Goal: Information Seeking & Learning: Compare options

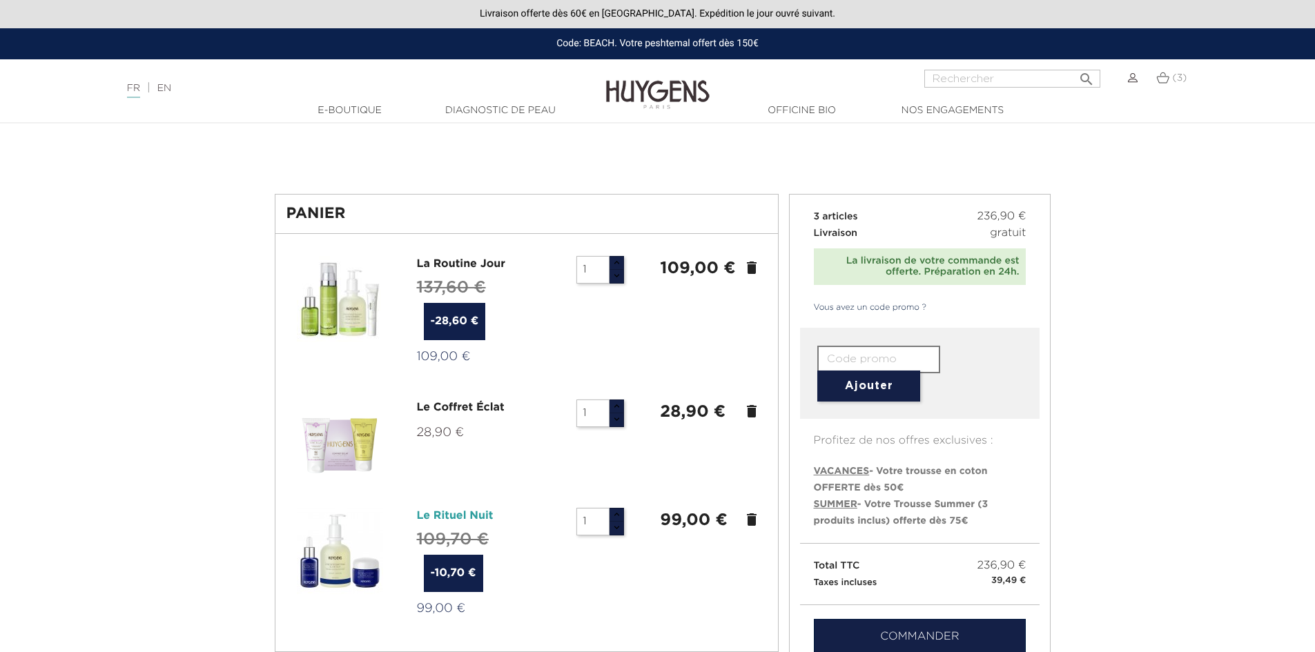
click at [458, 516] on link "Le Rituel Nuit" at bounding box center [455, 516] width 77 height 11
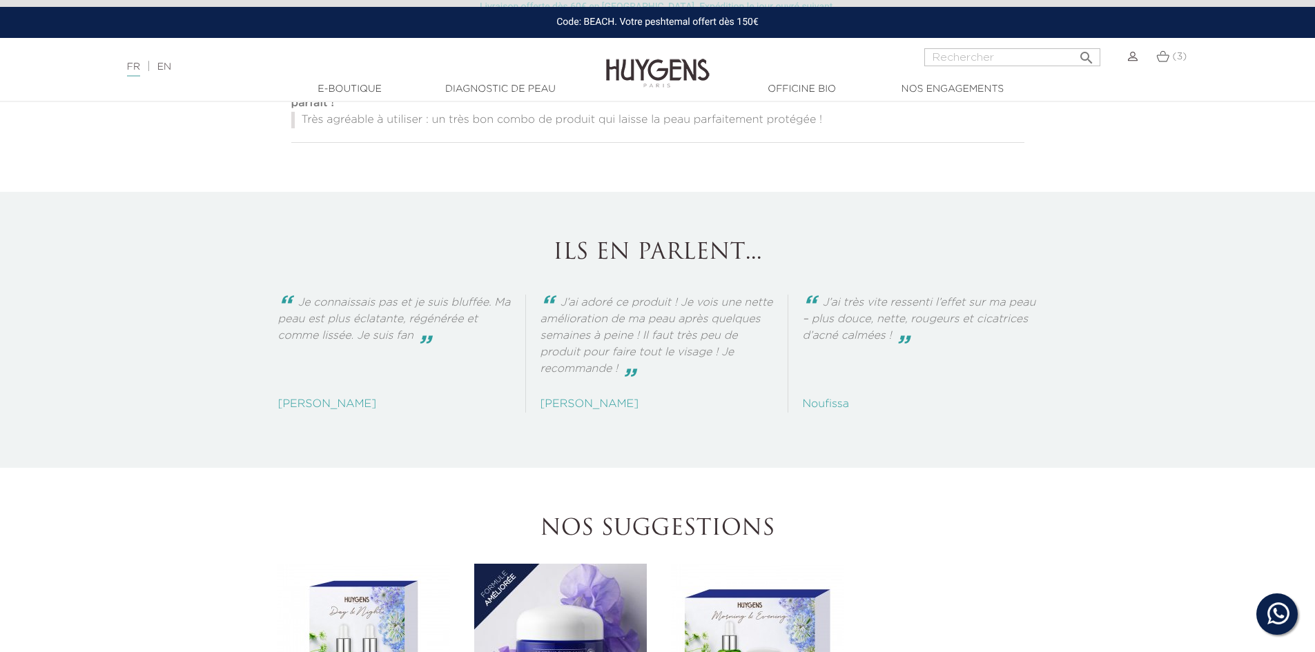
scroll to position [1438, 0]
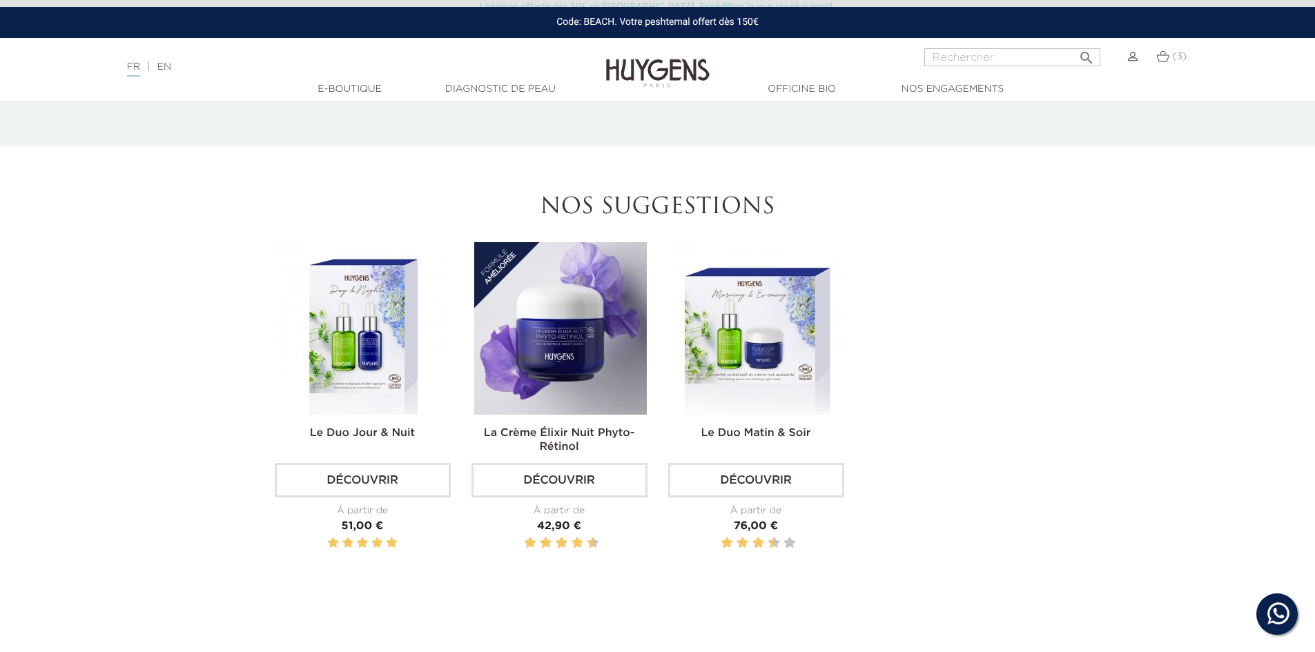
click at [540, 356] on img at bounding box center [560, 328] width 173 height 173
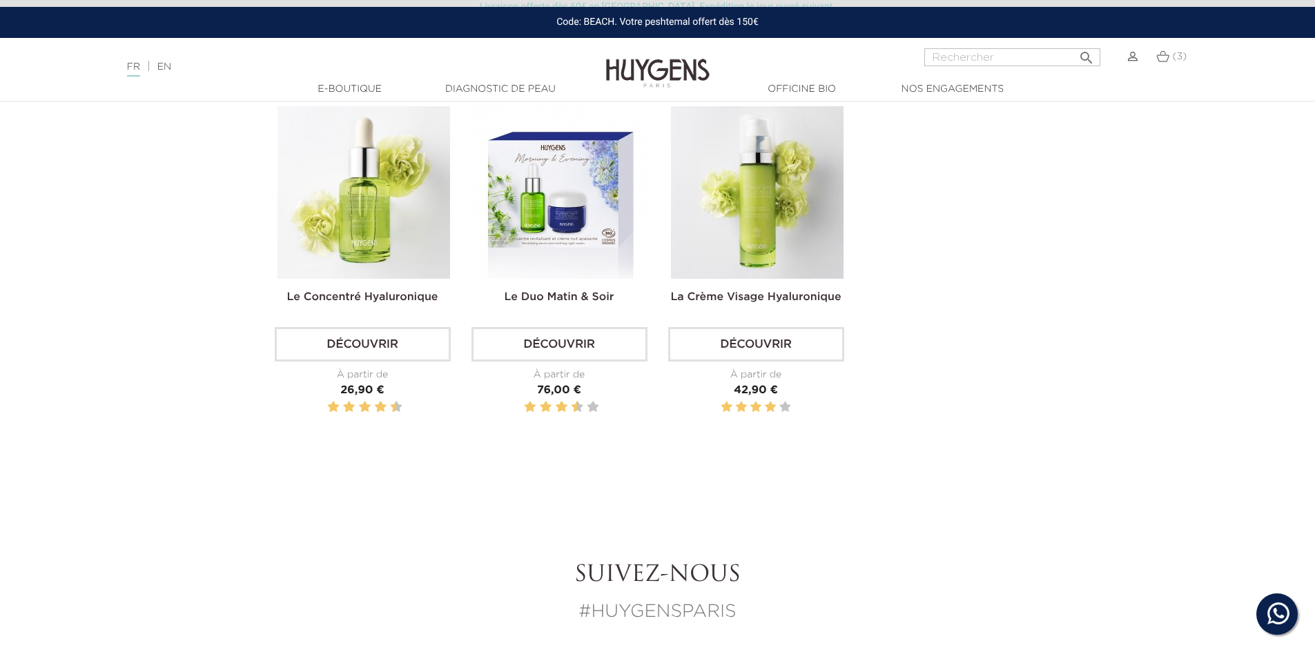
scroll to position [1588, 0]
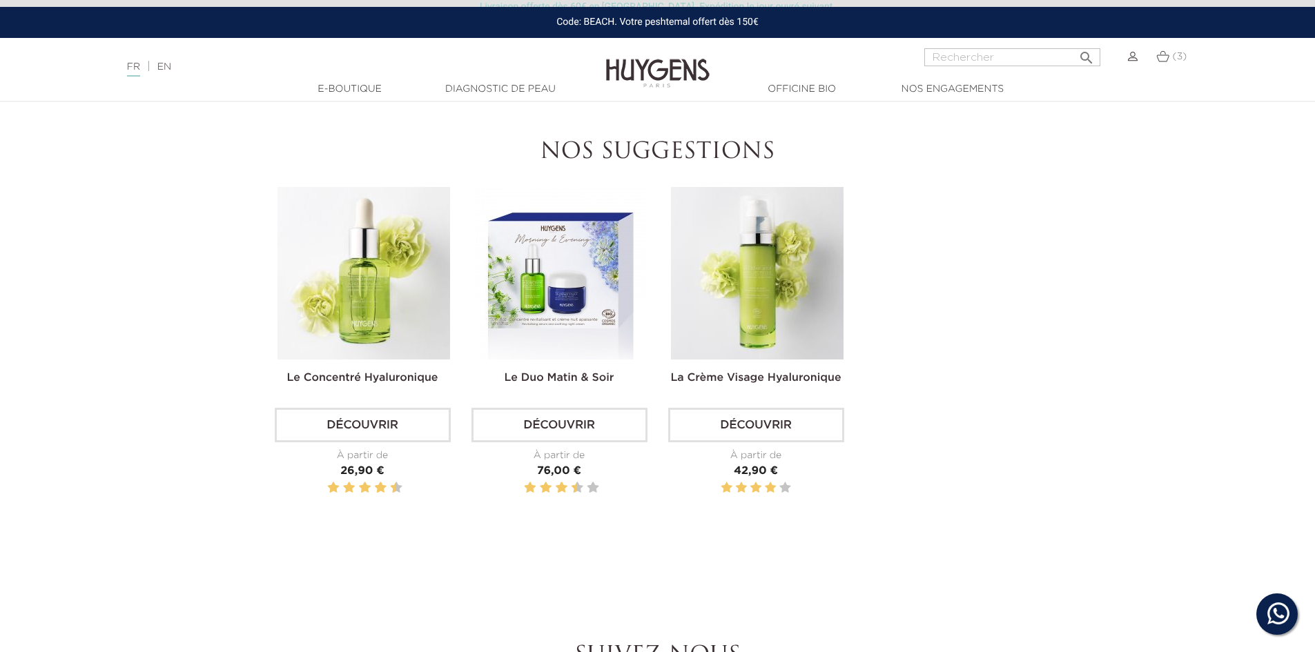
click at [386, 260] on img at bounding box center [363, 273] width 173 height 173
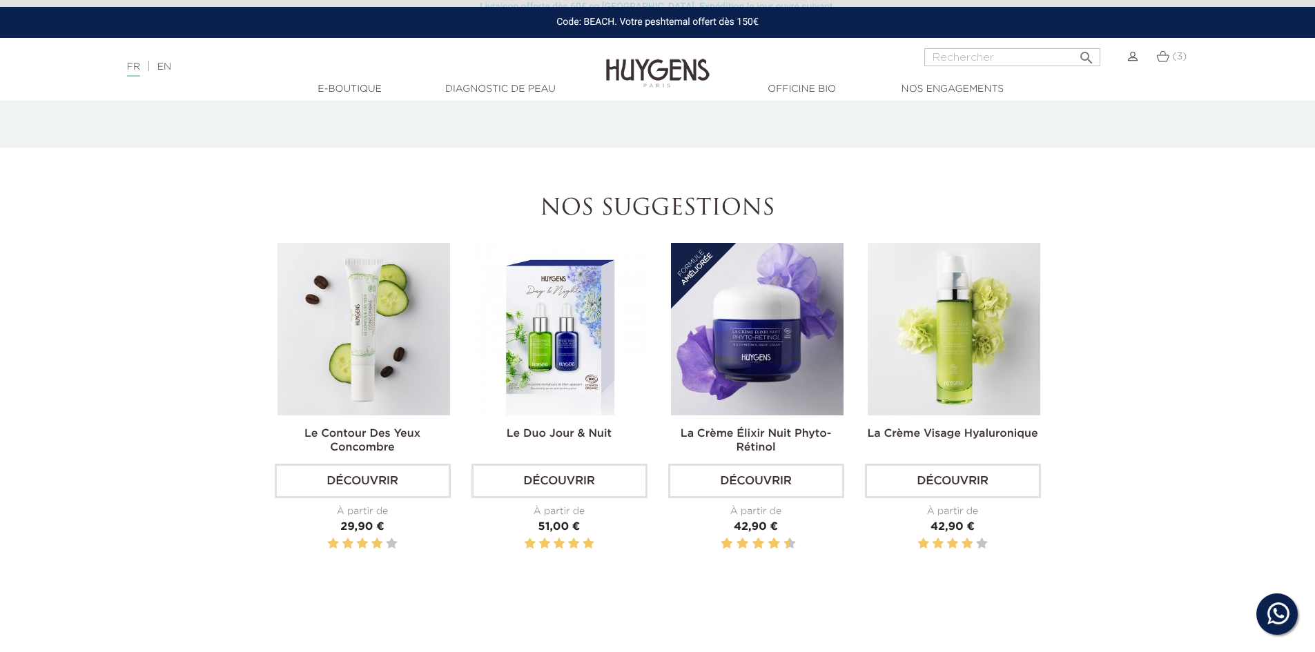
scroll to position [1933, 0]
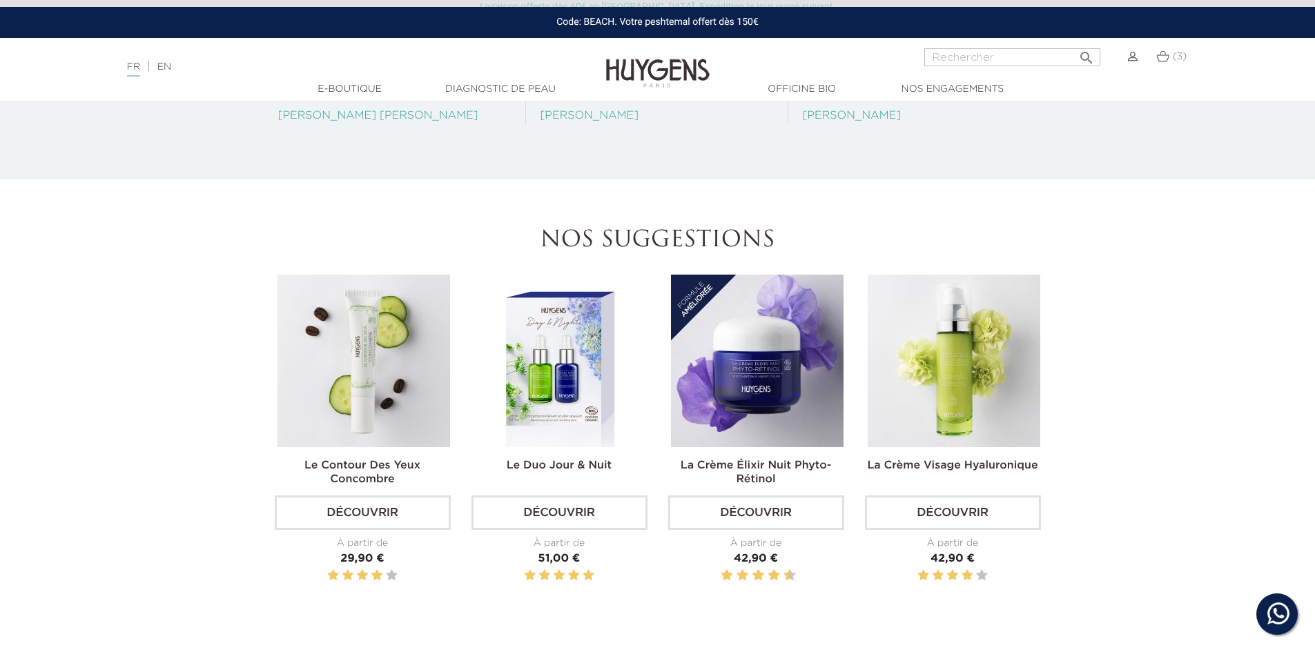
click at [538, 349] on img at bounding box center [560, 361] width 173 height 173
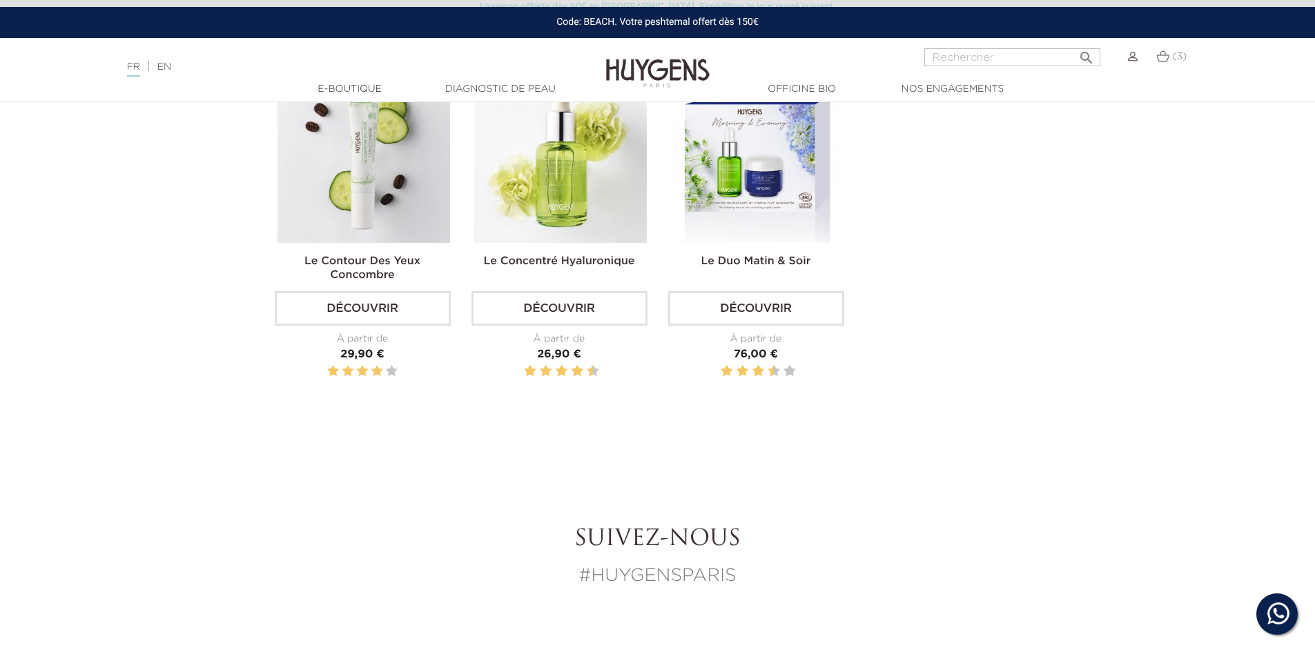
scroll to position [2209, 0]
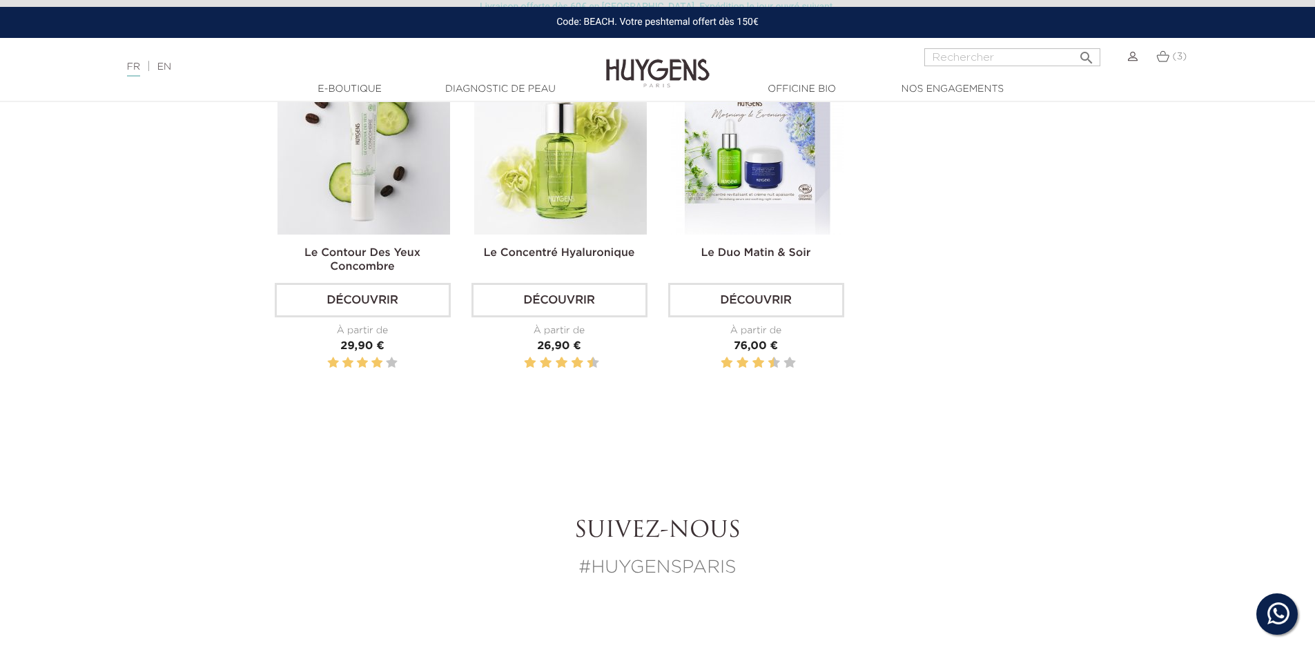
click at [540, 189] on img at bounding box center [560, 148] width 173 height 173
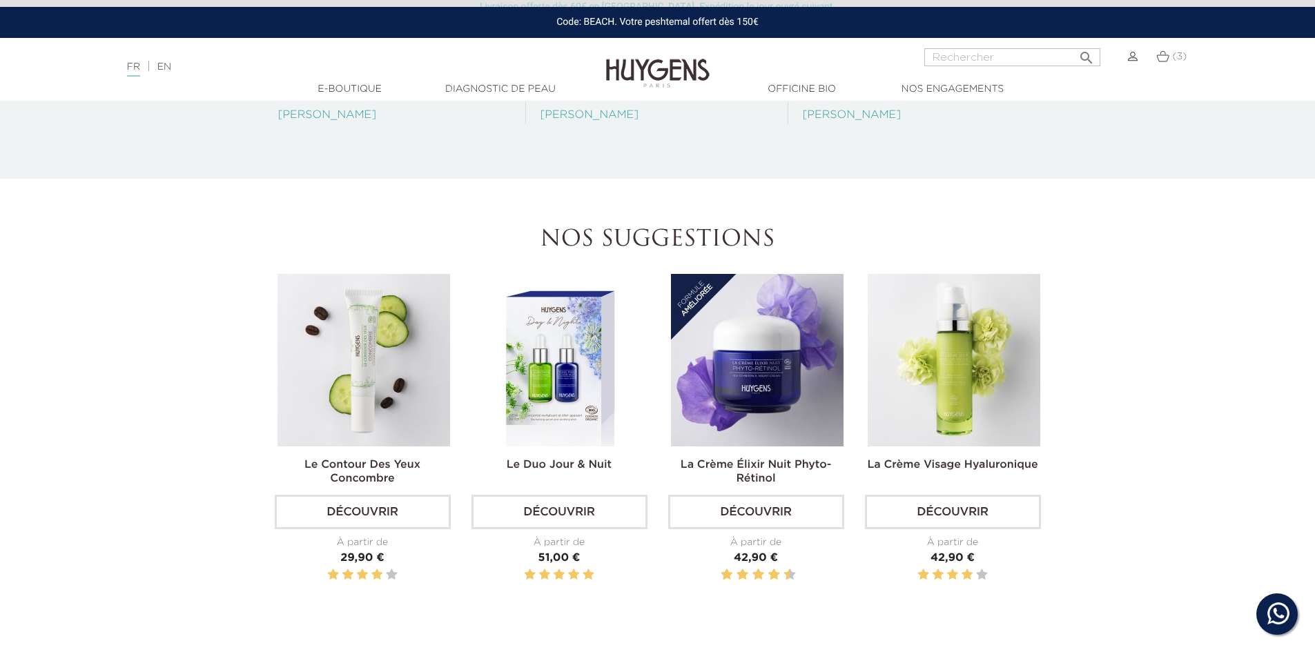
scroll to position [1933, 0]
click at [770, 375] on img at bounding box center [757, 361] width 173 height 173
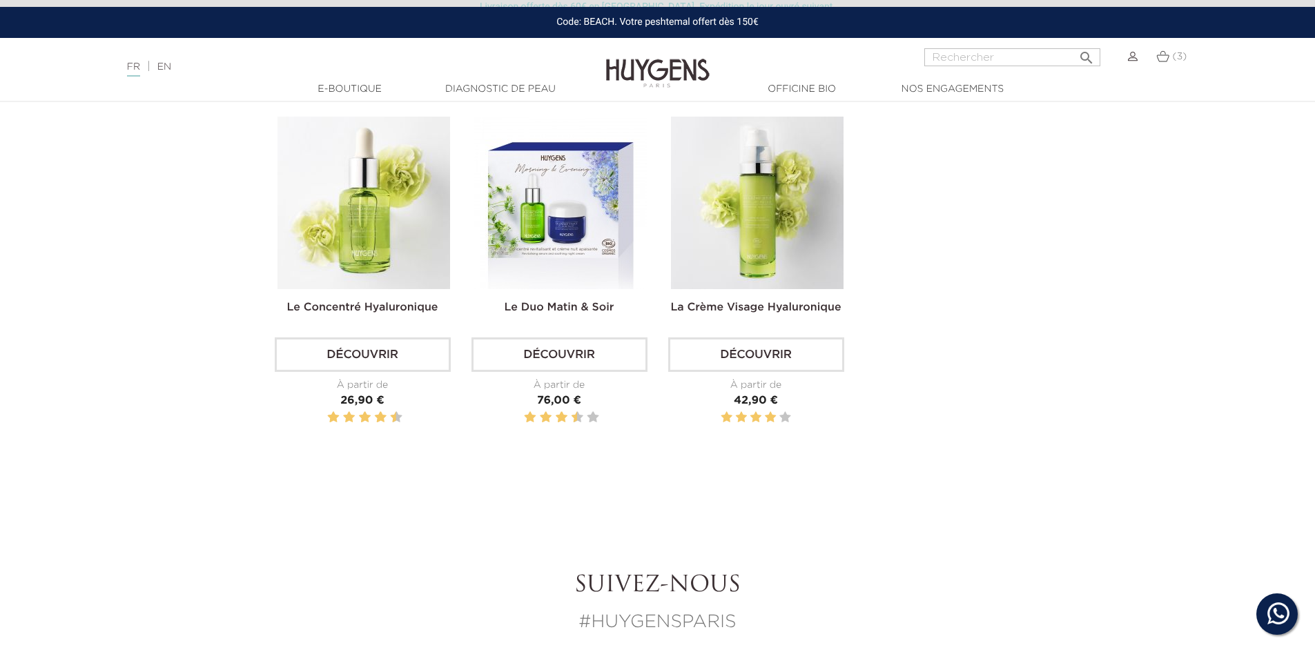
scroll to position [1657, 0]
click at [748, 192] on img at bounding box center [757, 204] width 173 height 173
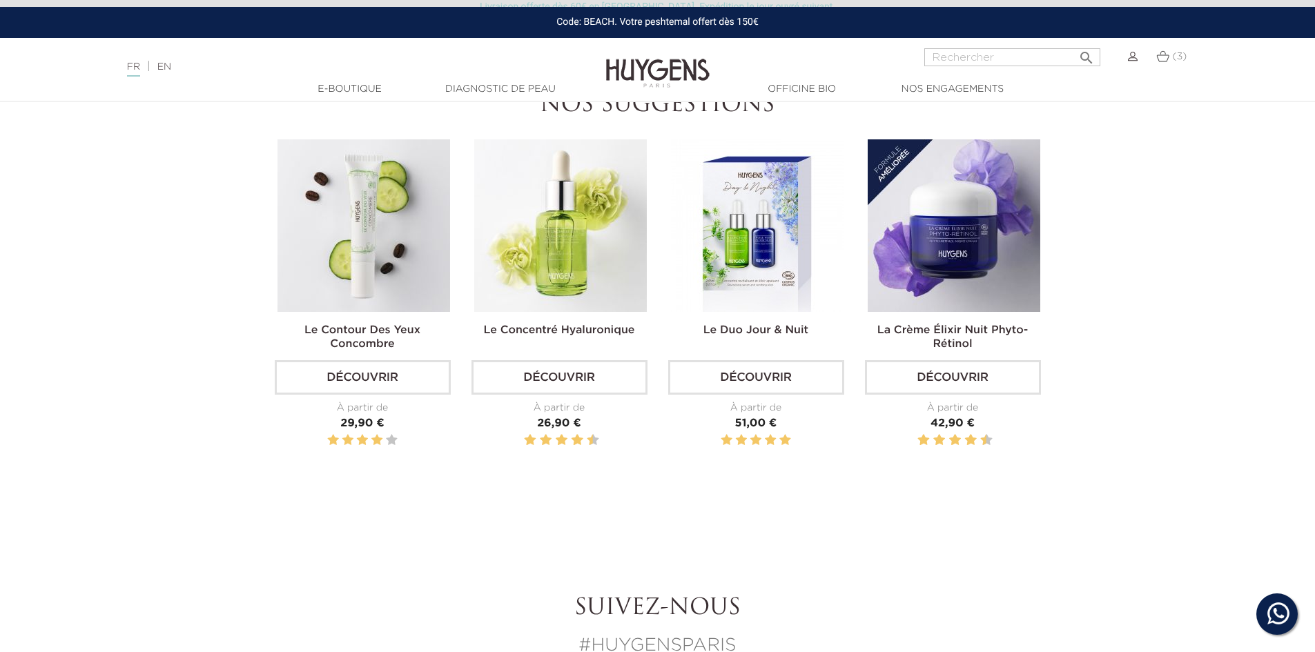
scroll to position [1726, 0]
click at [349, 256] on img at bounding box center [363, 226] width 173 height 173
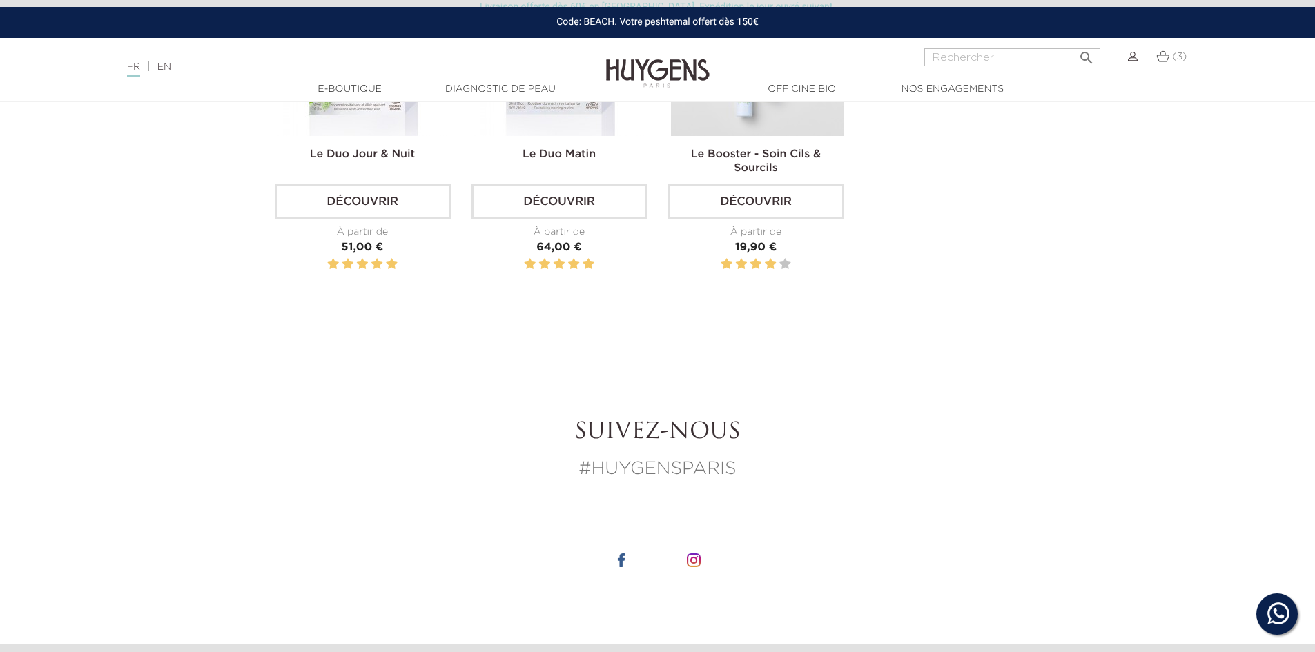
scroll to position [2071, 0]
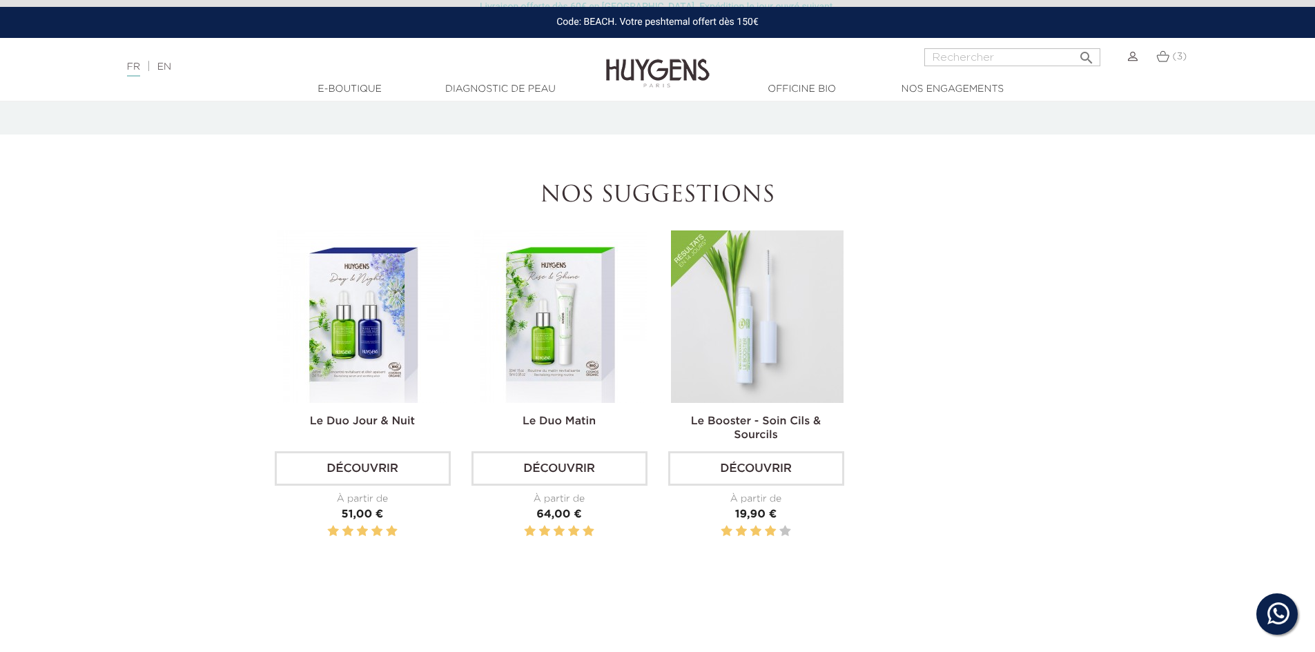
click at [349, 355] on img at bounding box center [363, 317] width 173 height 173
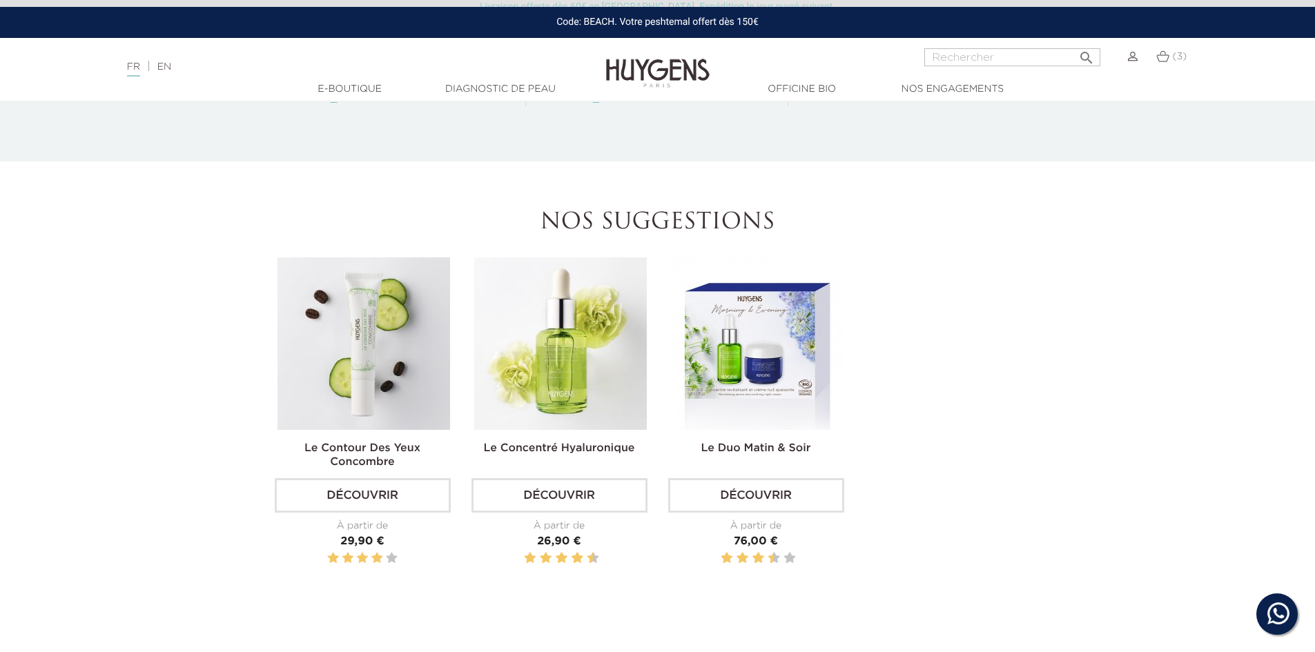
scroll to position [2002, 0]
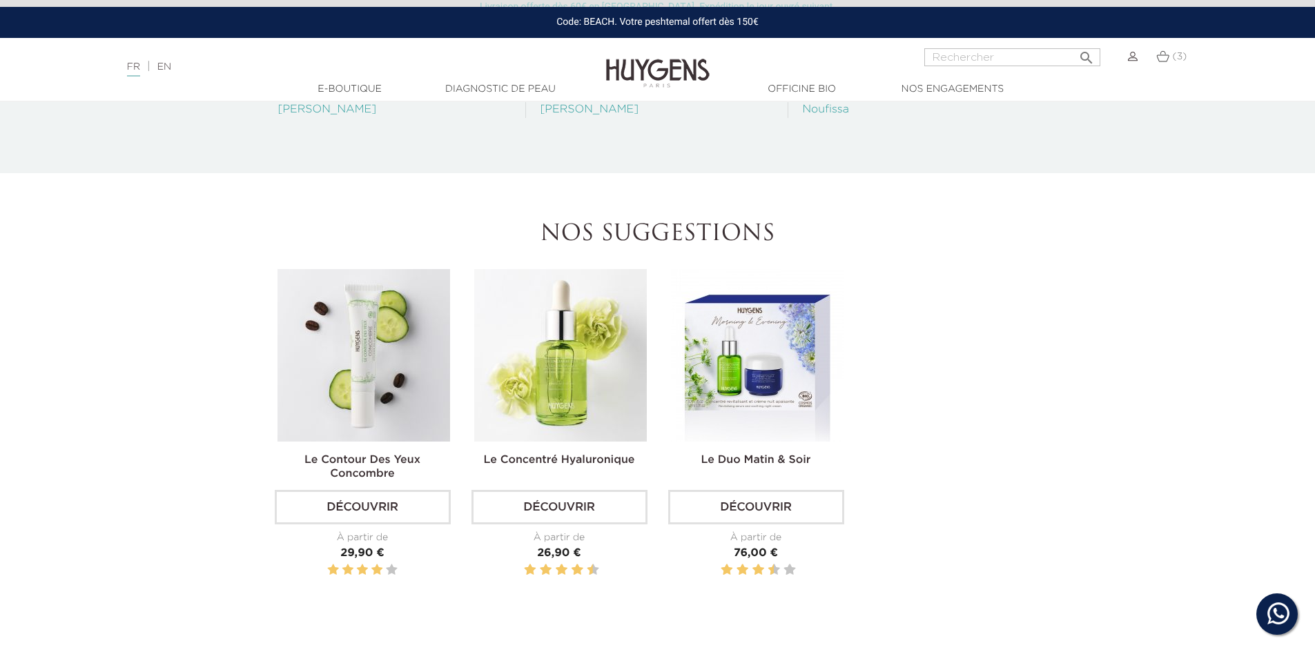
click at [728, 351] on img at bounding box center [757, 355] width 173 height 173
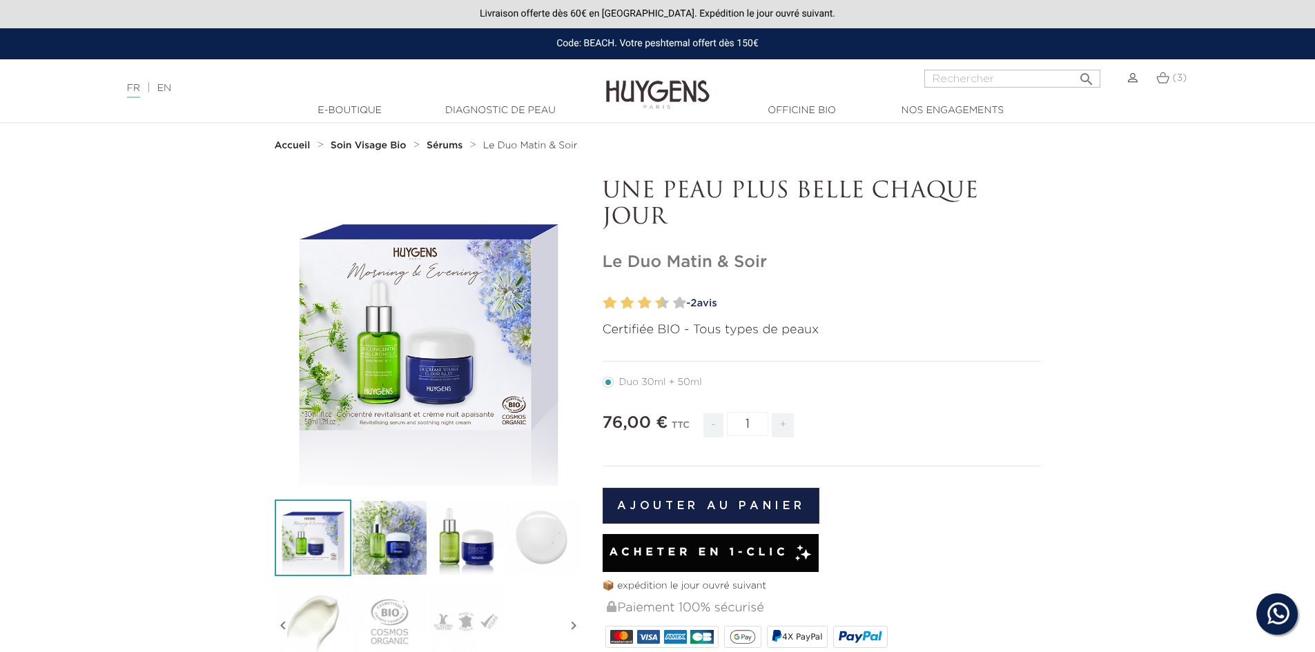
click at [352, 142] on strong "Soin Visage Bio" at bounding box center [369, 146] width 76 height 10
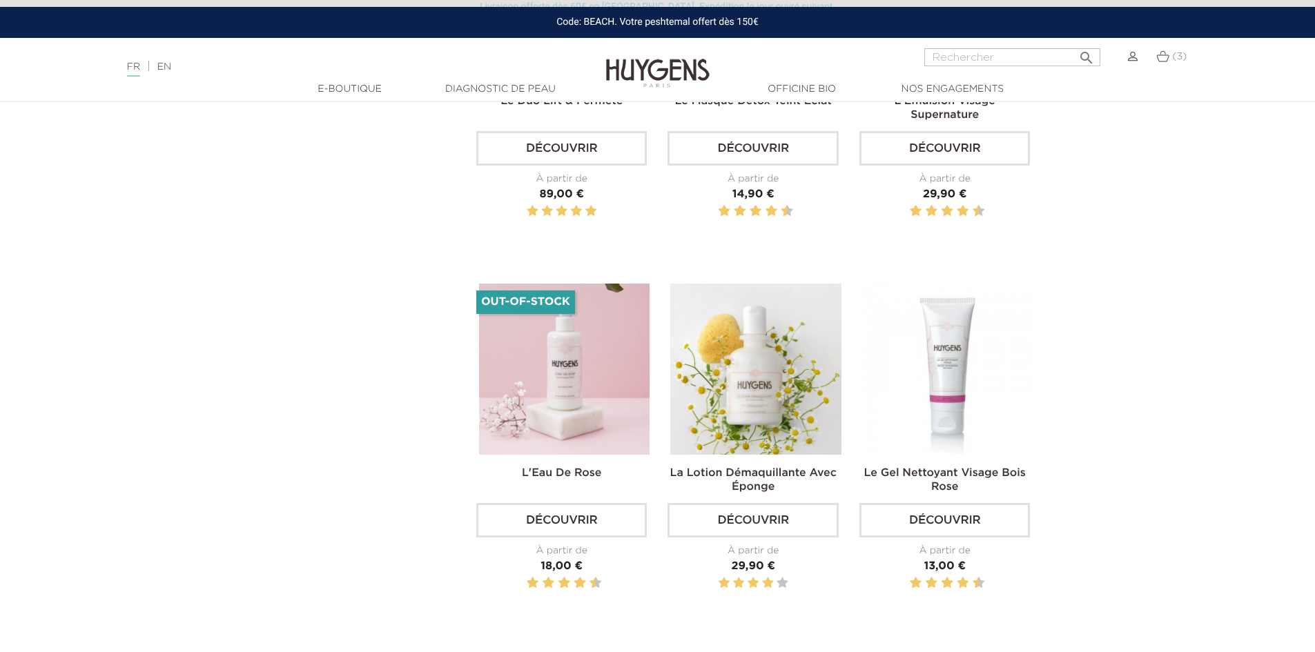
scroll to position [3797, 0]
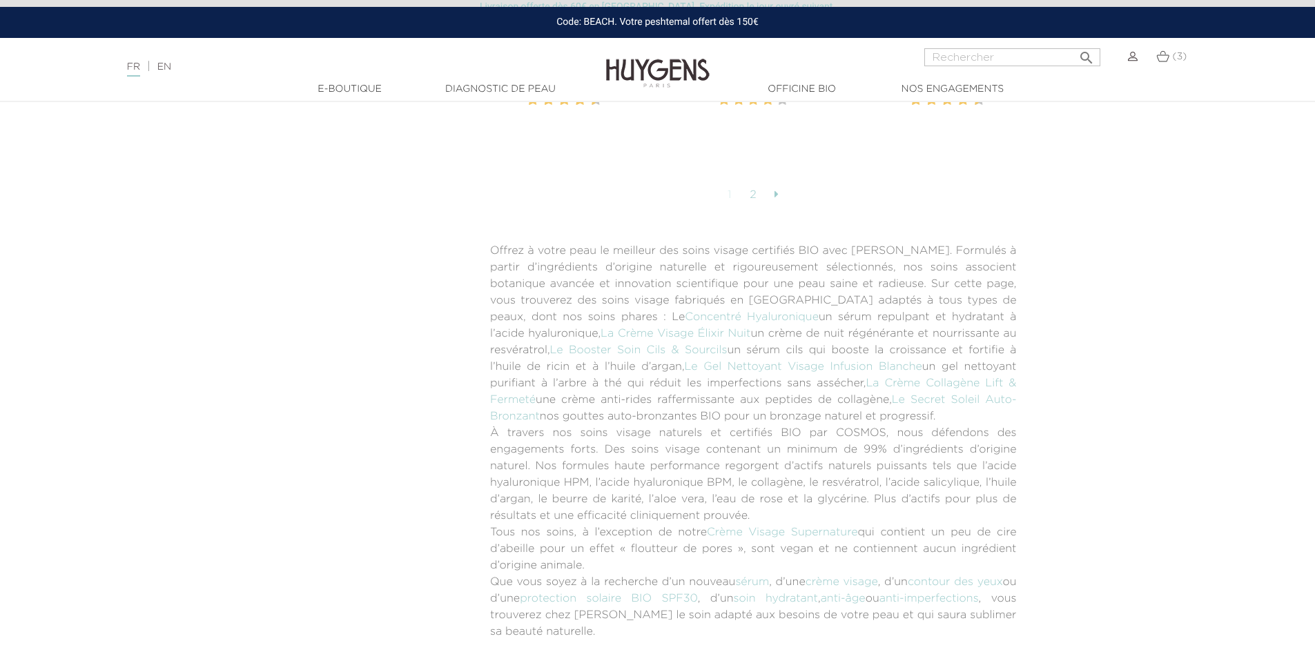
click at [754, 184] on link "2" at bounding box center [753, 195] width 21 height 23
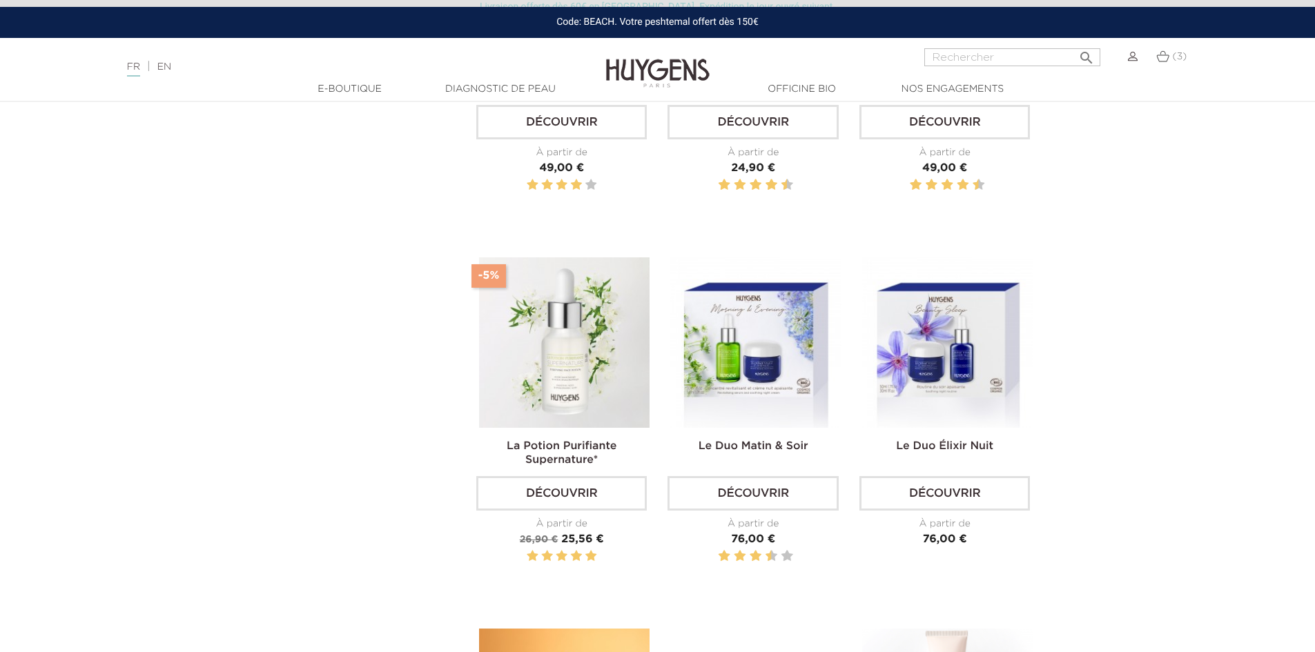
scroll to position [1519, 0]
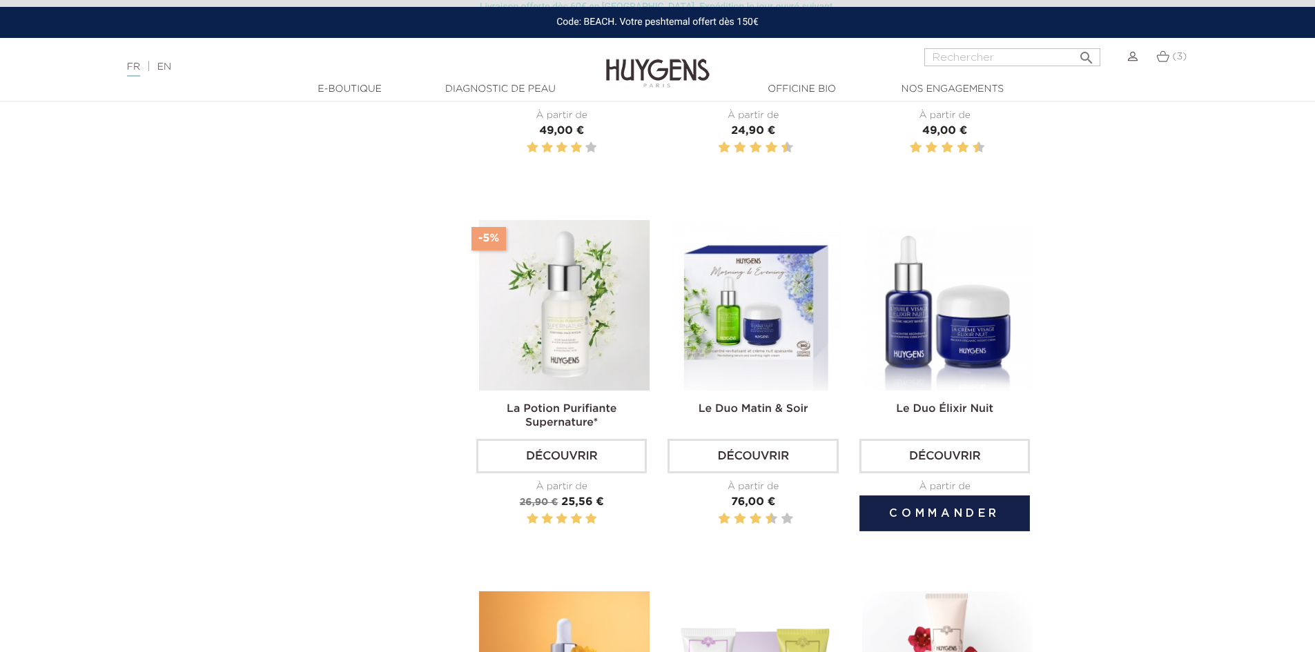
click at [917, 404] on link "Le Duo Élixir Nuit" at bounding box center [944, 409] width 97 height 11
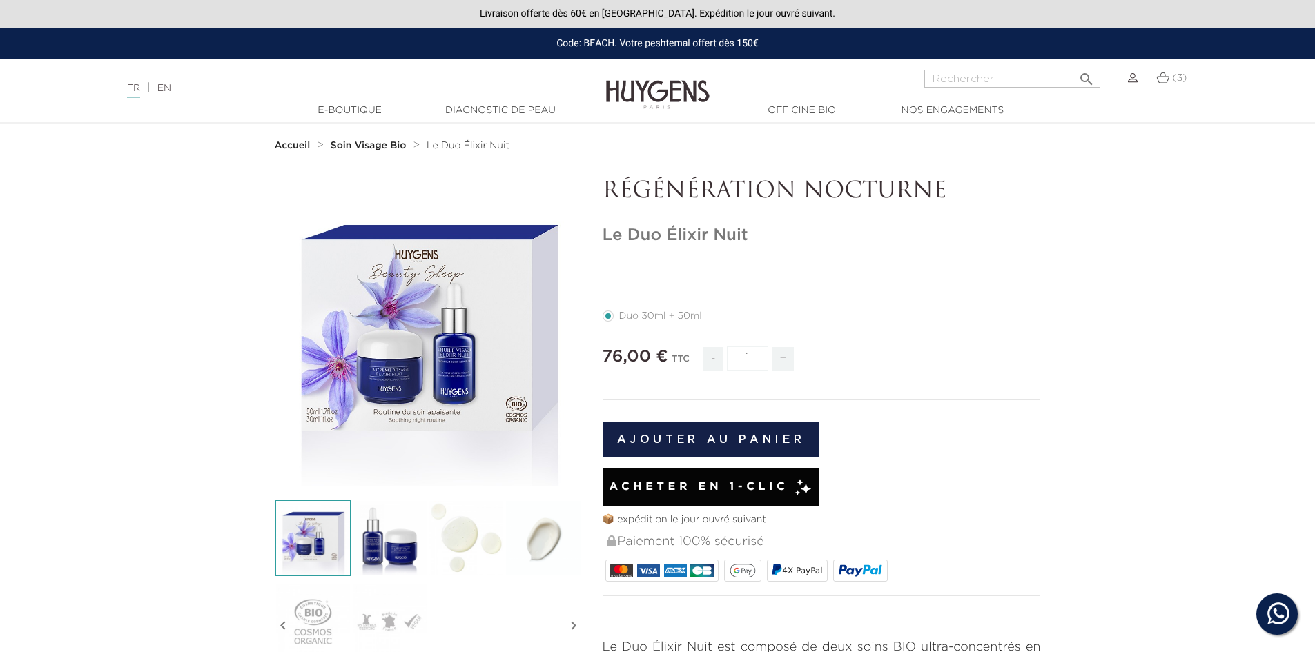
click at [375, 146] on strong "Soin Visage Bio" at bounding box center [369, 146] width 76 height 10
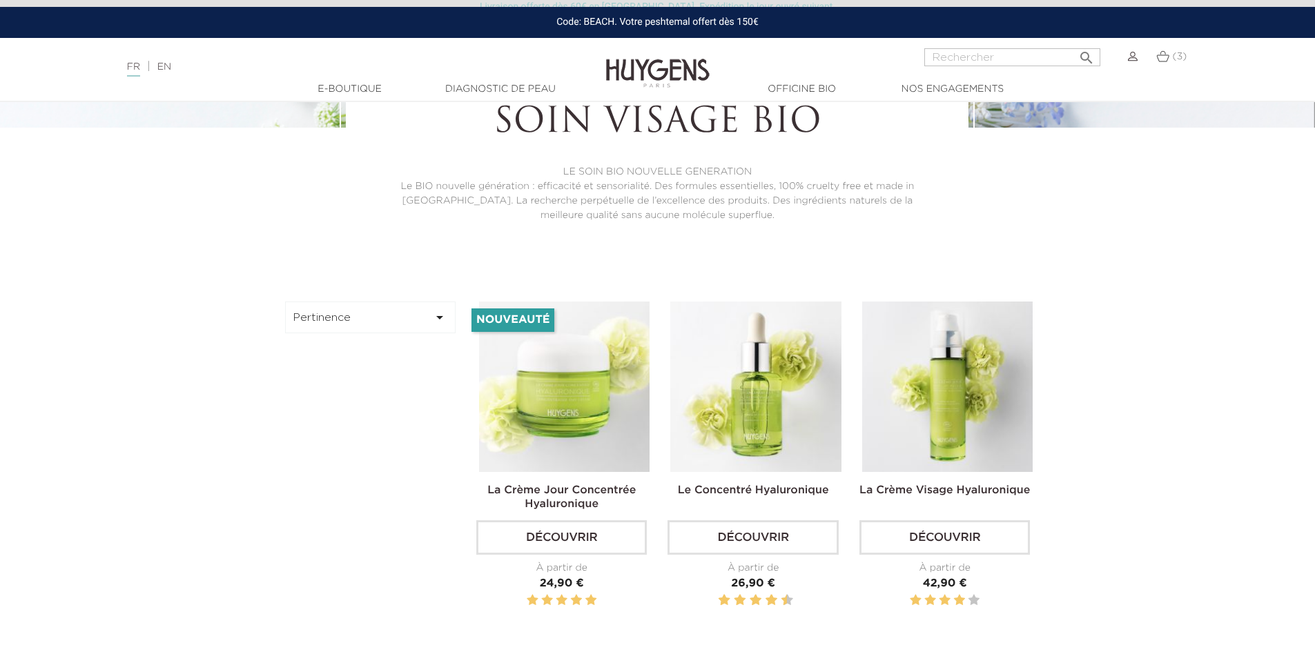
scroll to position [345, 0]
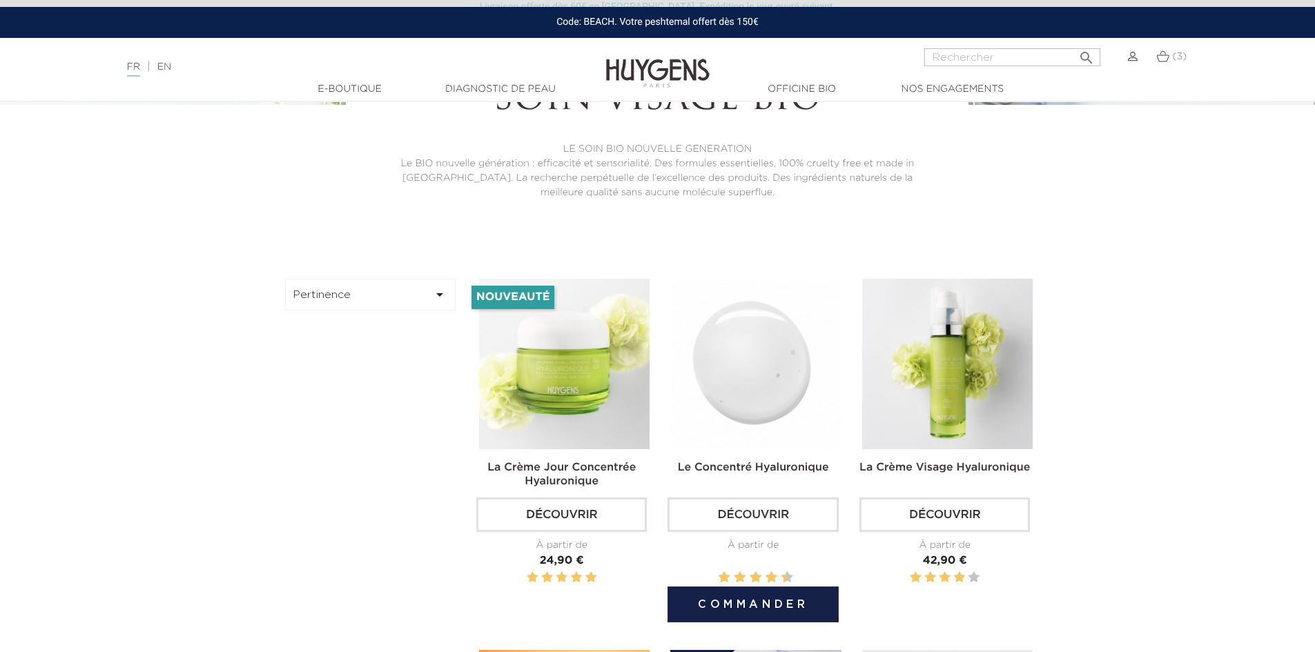
click at [747, 413] on img at bounding box center [755, 364] width 171 height 171
